Goal: Task Accomplishment & Management: Use online tool/utility

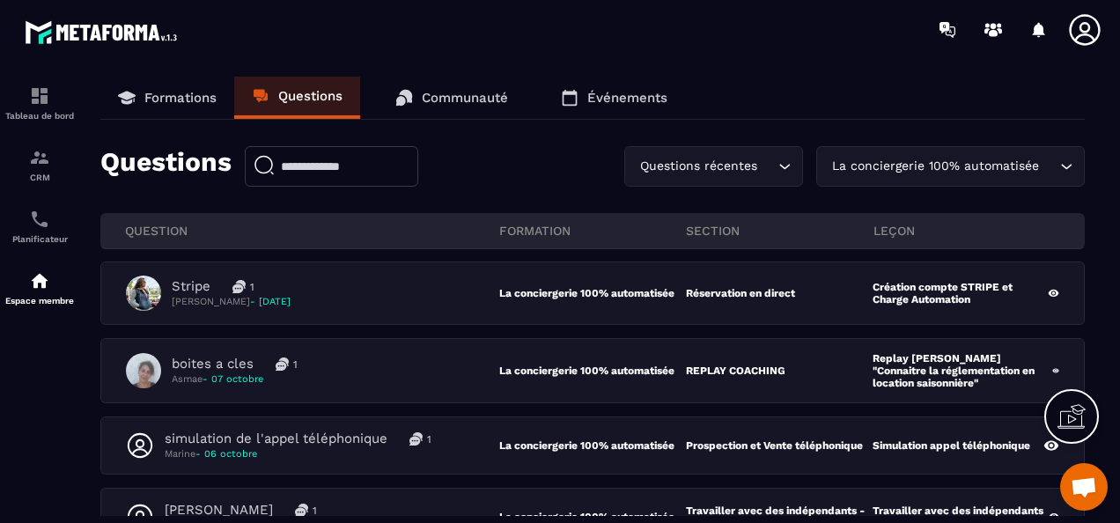
click at [168, 104] on p "Formations" at bounding box center [180, 98] width 72 height 16
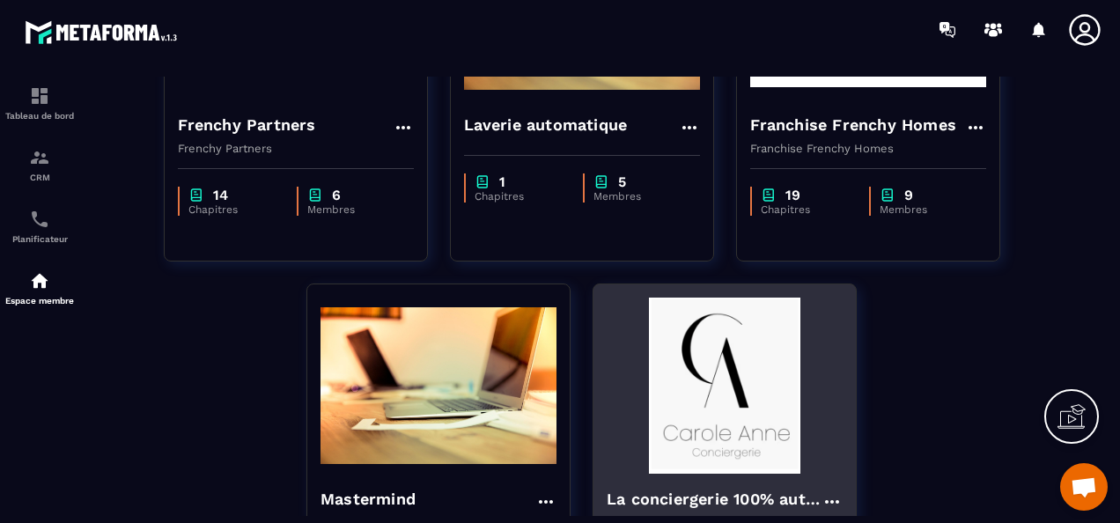
scroll to position [352, 0]
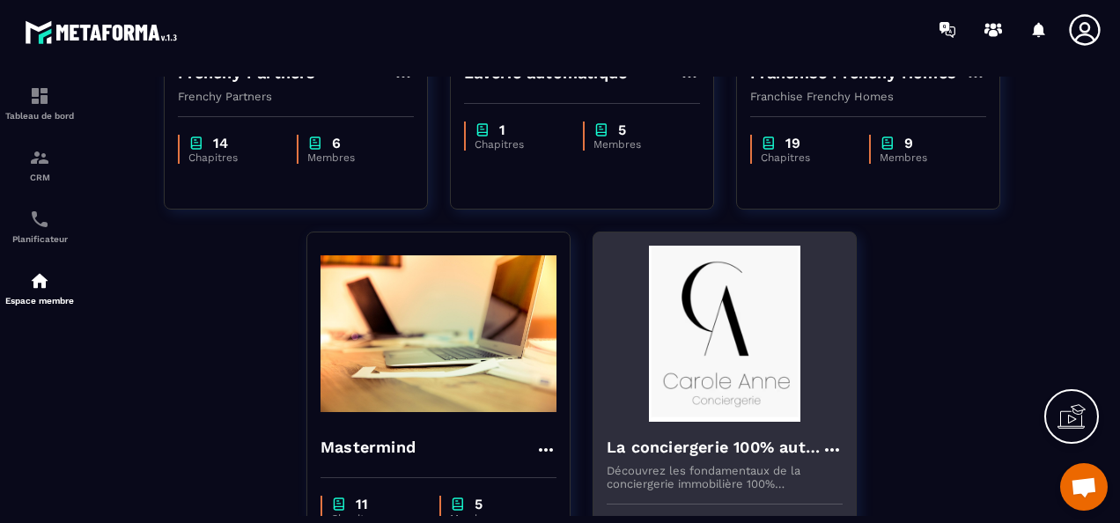
click at [723, 357] on img at bounding box center [725, 334] width 236 height 176
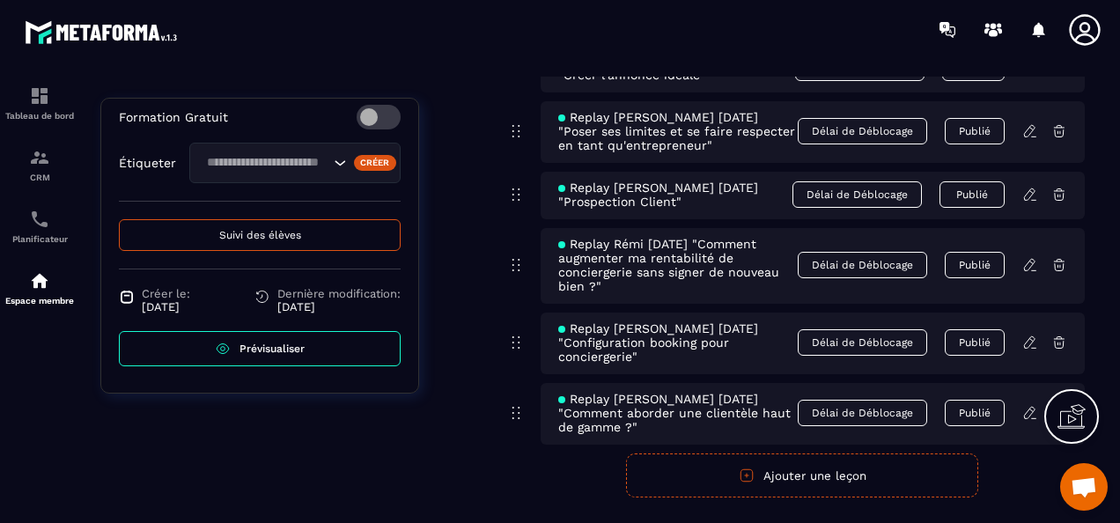
scroll to position [11059, 0]
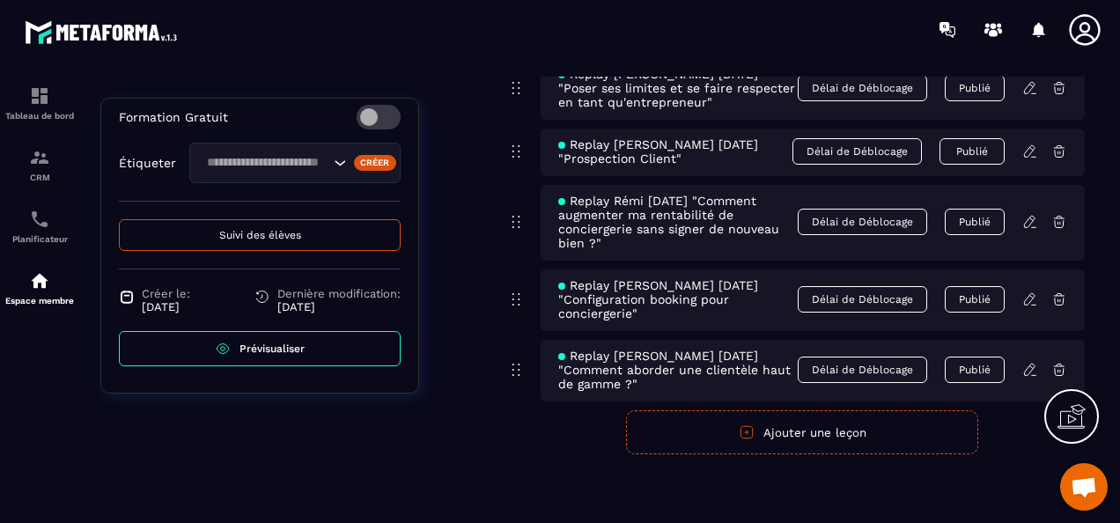
click at [1026, 377] on icon at bounding box center [1030, 370] width 16 height 16
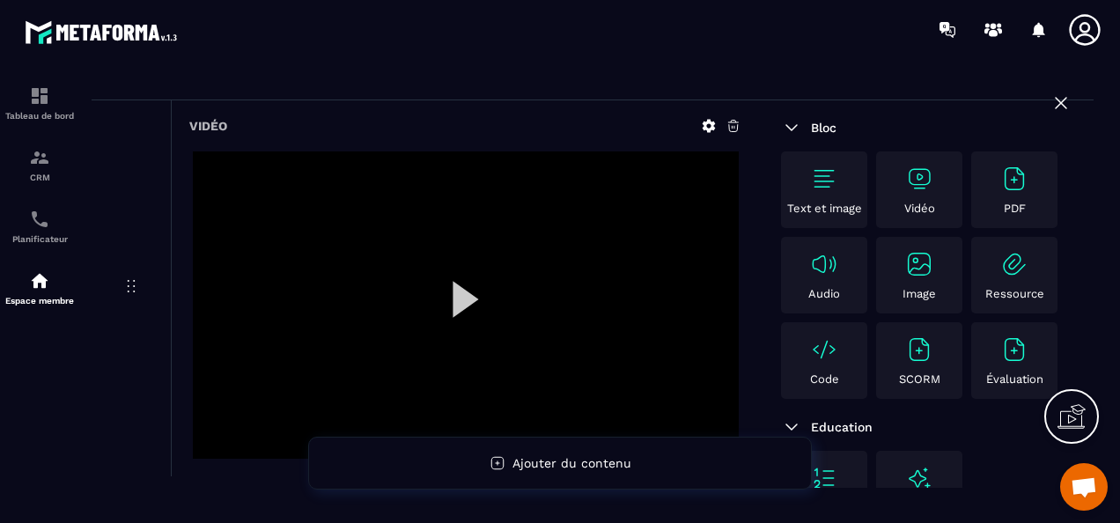
scroll to position [176, 0]
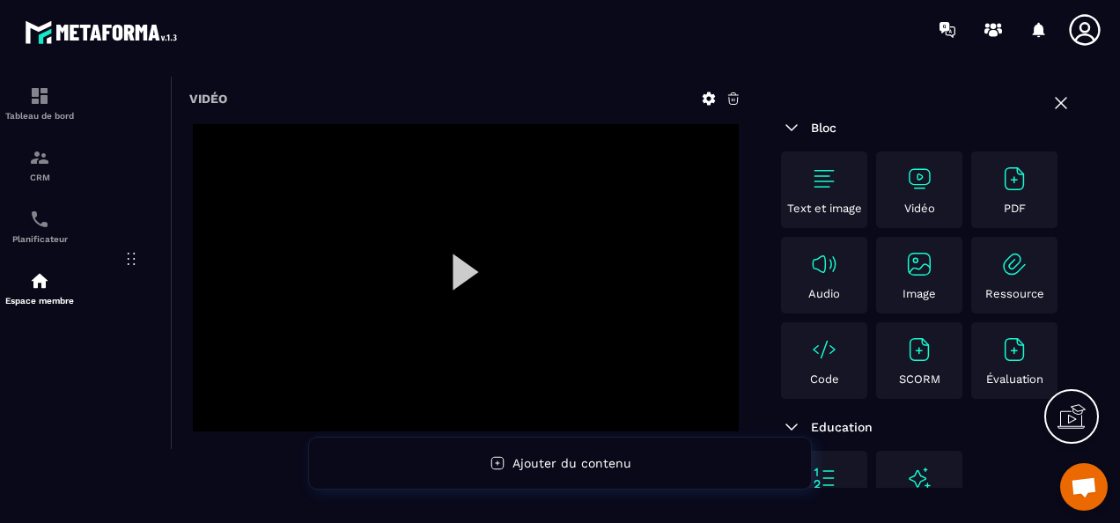
click at [461, 269] on div at bounding box center [466, 277] width 546 height 307
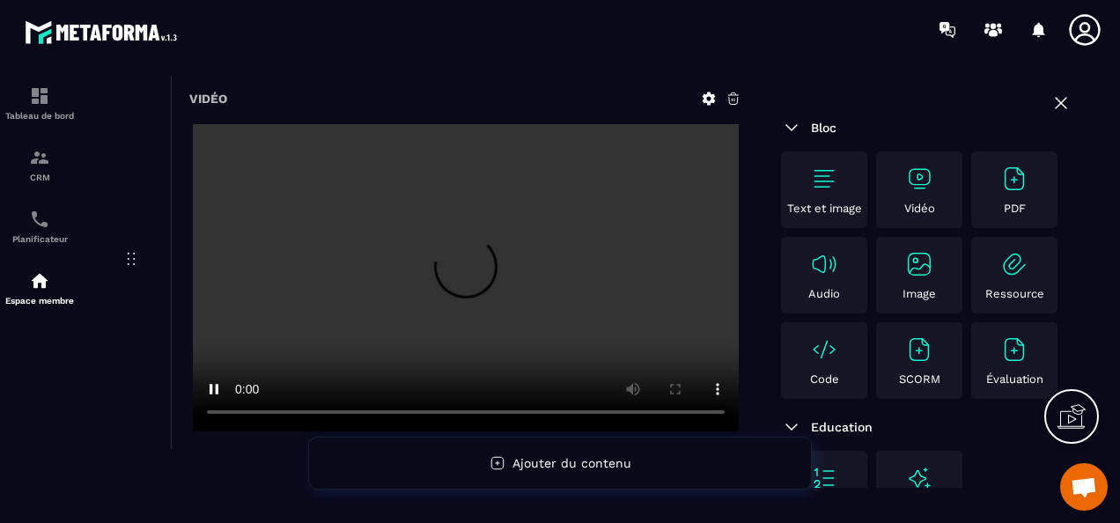
click at [129, 405] on div "Vidéo" at bounding box center [426, 261] width 668 height 376
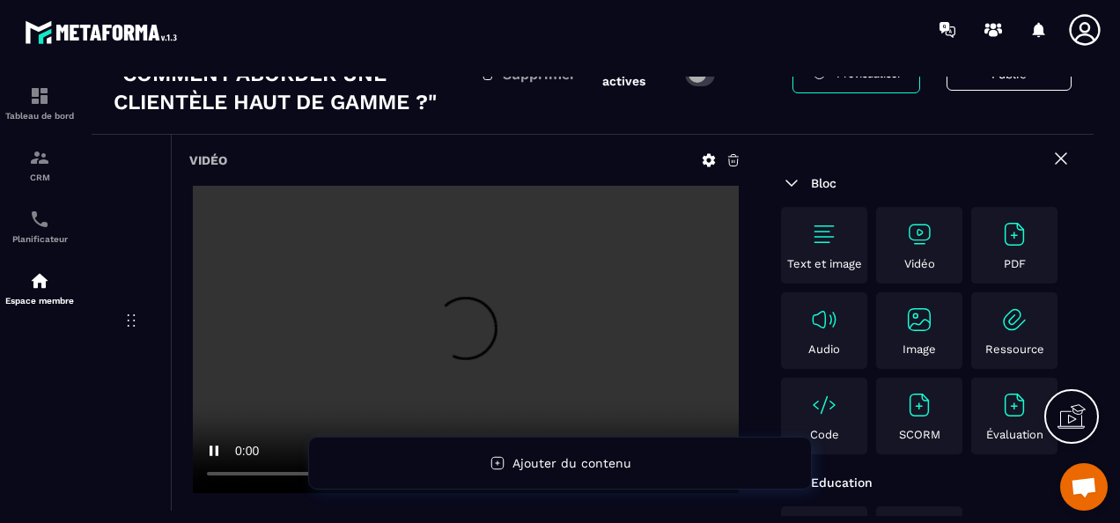
scroll to position [88, 0]
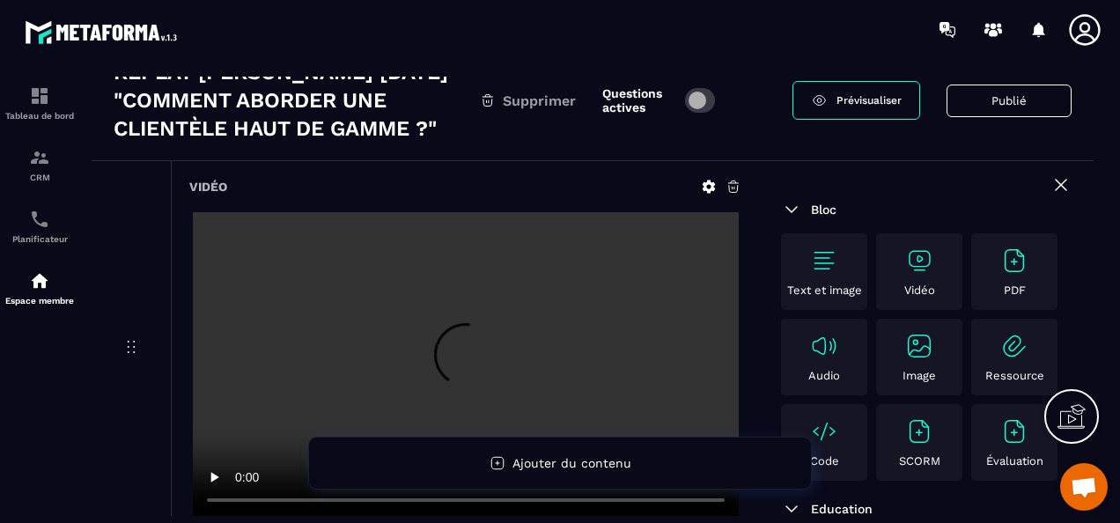
click at [95, 442] on div "Vidéo" at bounding box center [426, 349] width 668 height 376
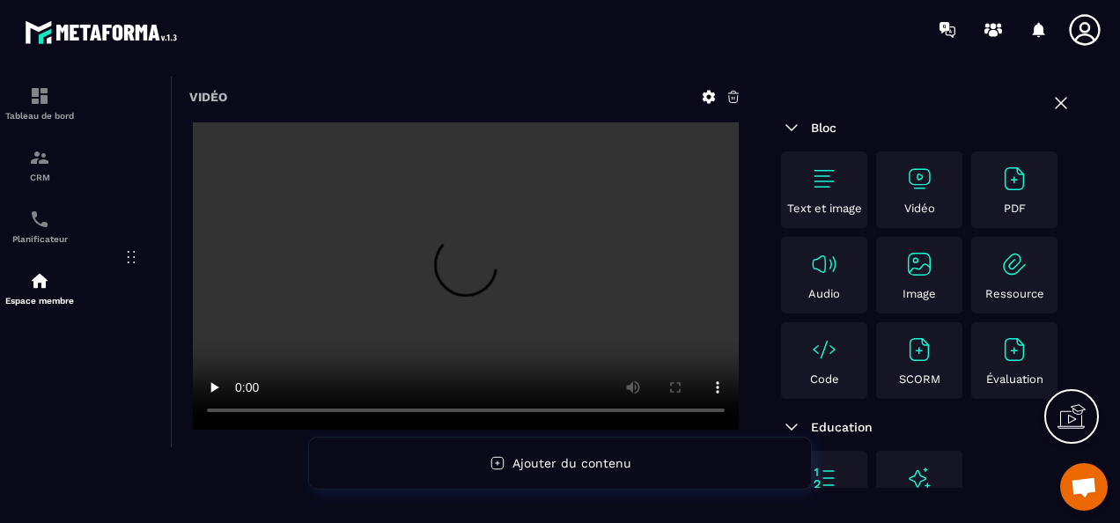
scroll to position [264, 0]
